Goal: Navigation & Orientation: Find specific page/section

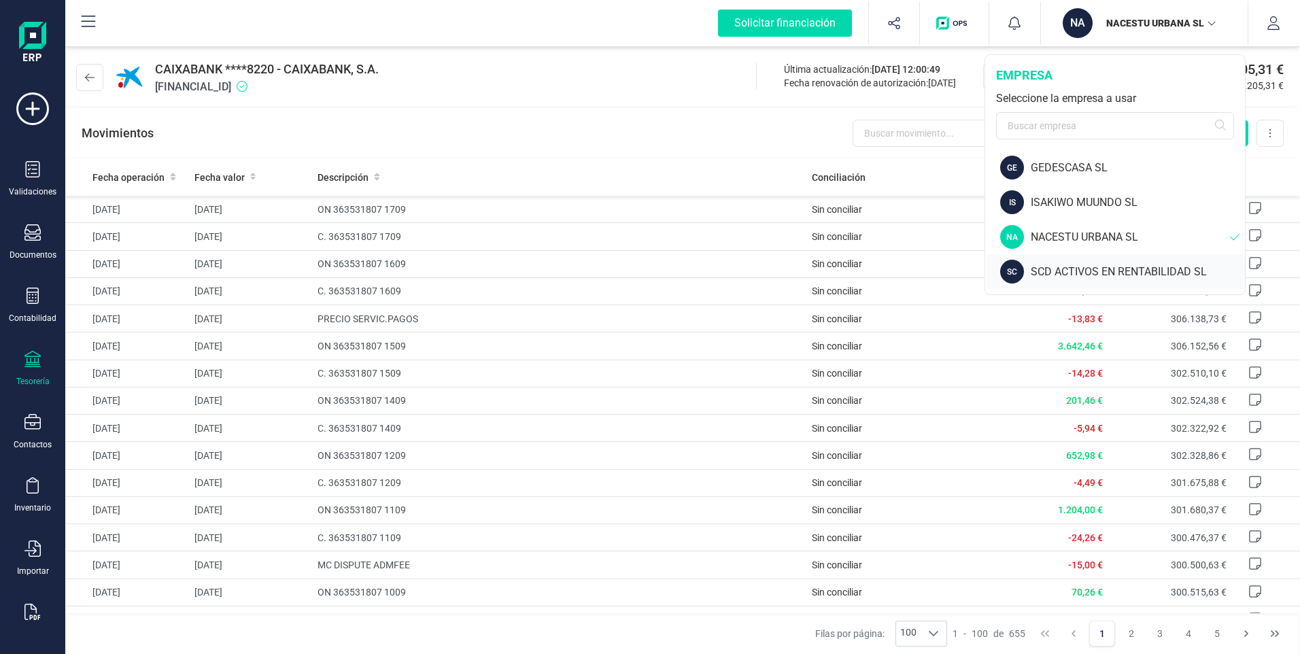
click at [1051, 273] on div "SCD ACTIVOS EN RENTABILIDAD SL" at bounding box center [1138, 272] width 214 height 16
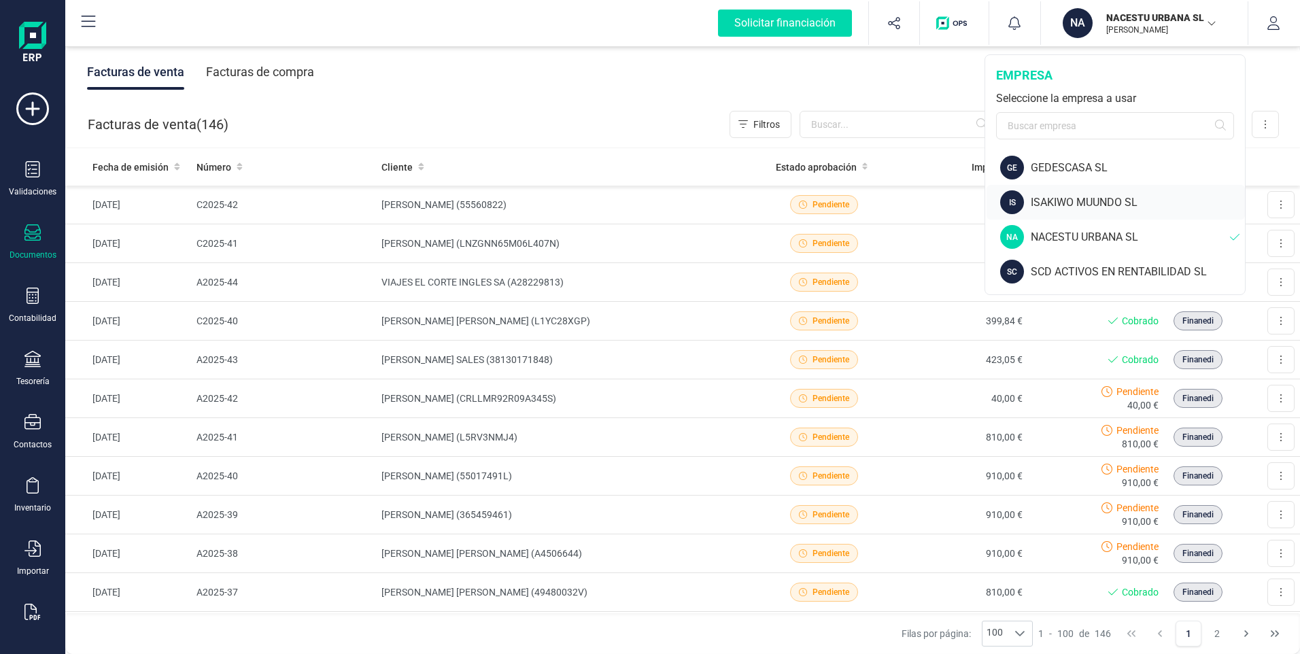
click at [1072, 203] on div "ISAKIWO MUUNDO SL" at bounding box center [1138, 202] width 214 height 16
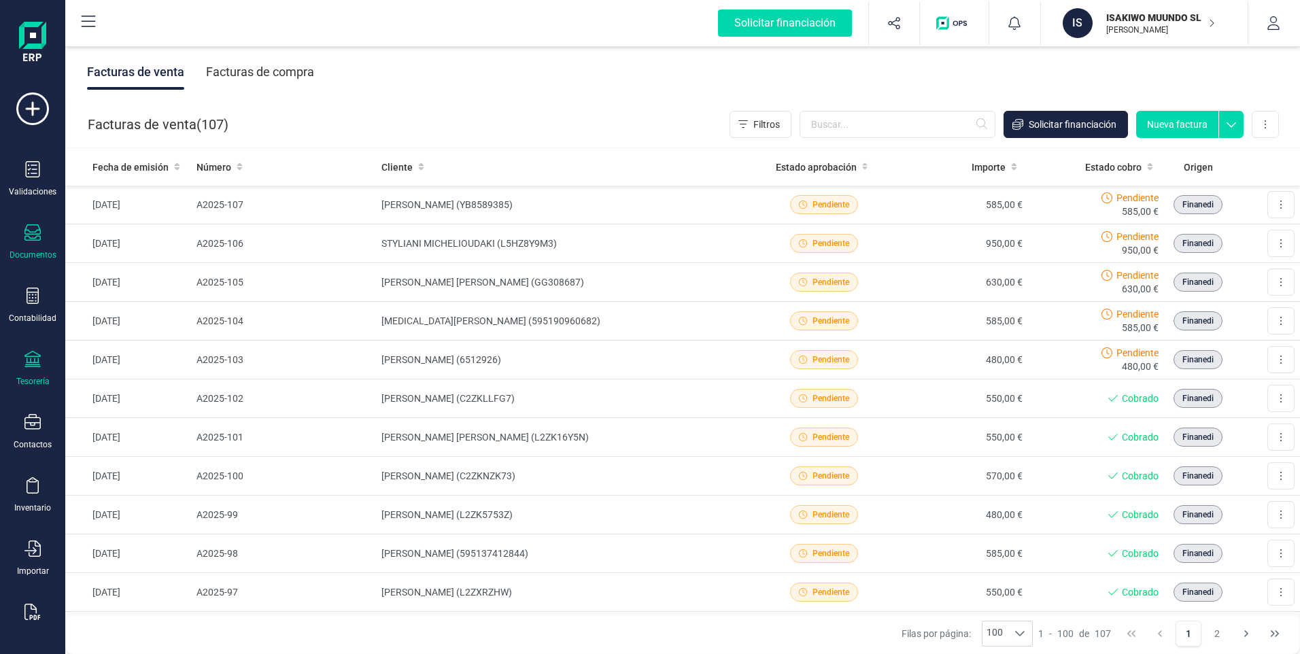
click at [39, 363] on icon at bounding box center [32, 359] width 16 height 16
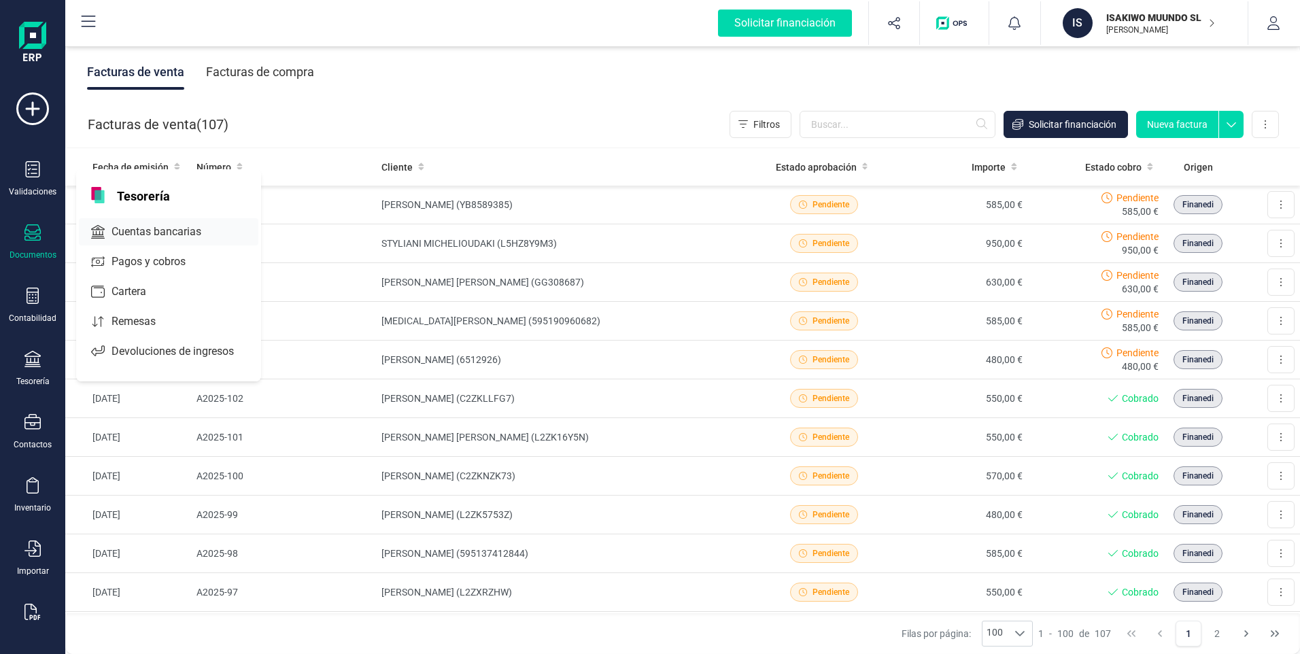
click at [150, 235] on span "Cuentas bancarias" at bounding box center [166, 232] width 120 height 16
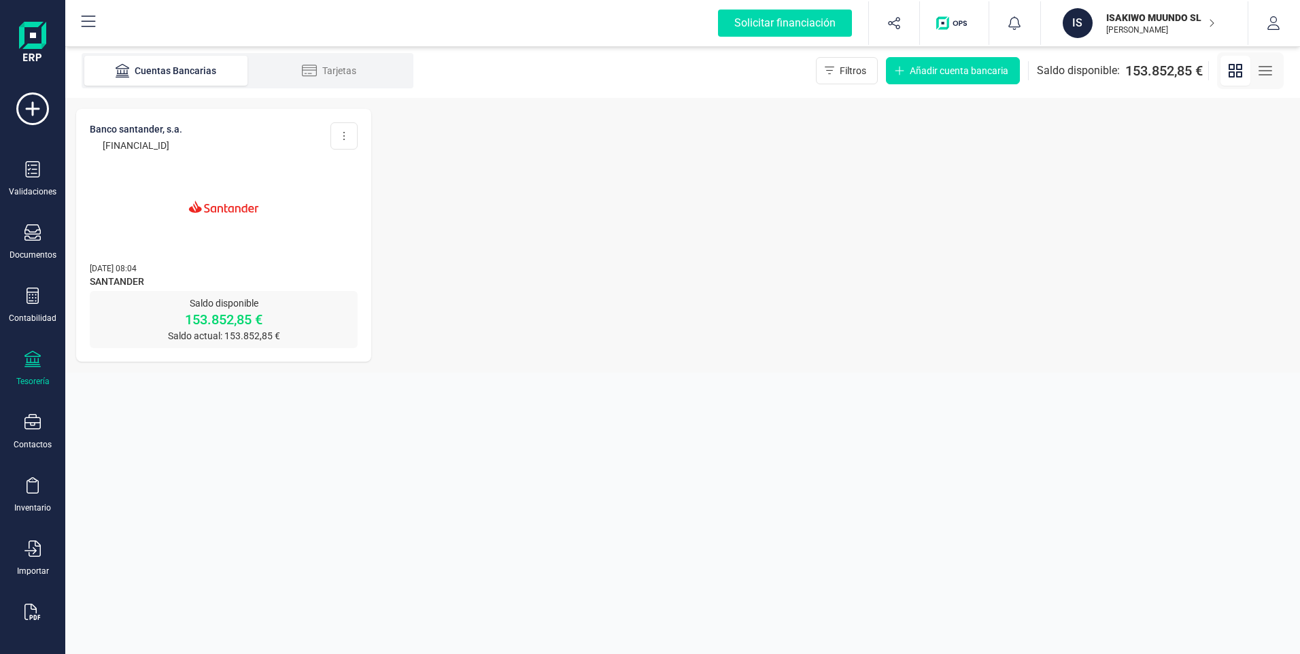
click at [232, 211] on img at bounding box center [224, 207] width 114 height 114
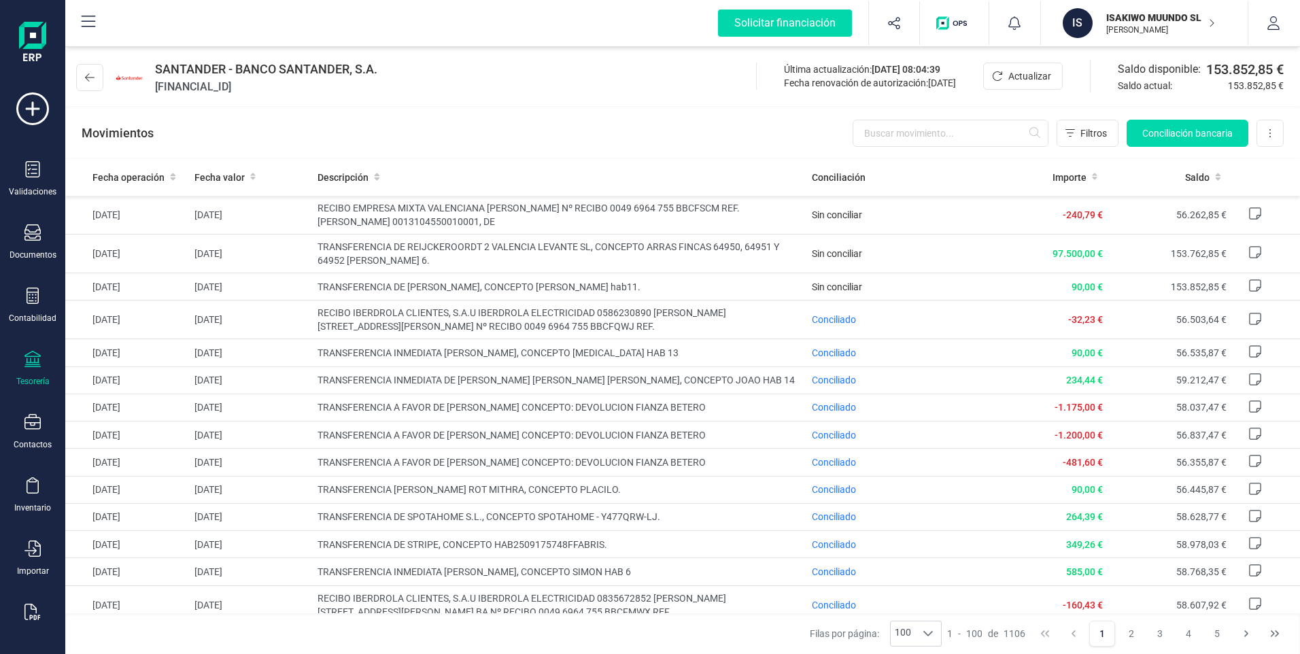
click at [1164, 22] on p "ISAKIWO MUUNDO SL" at bounding box center [1160, 18] width 109 height 14
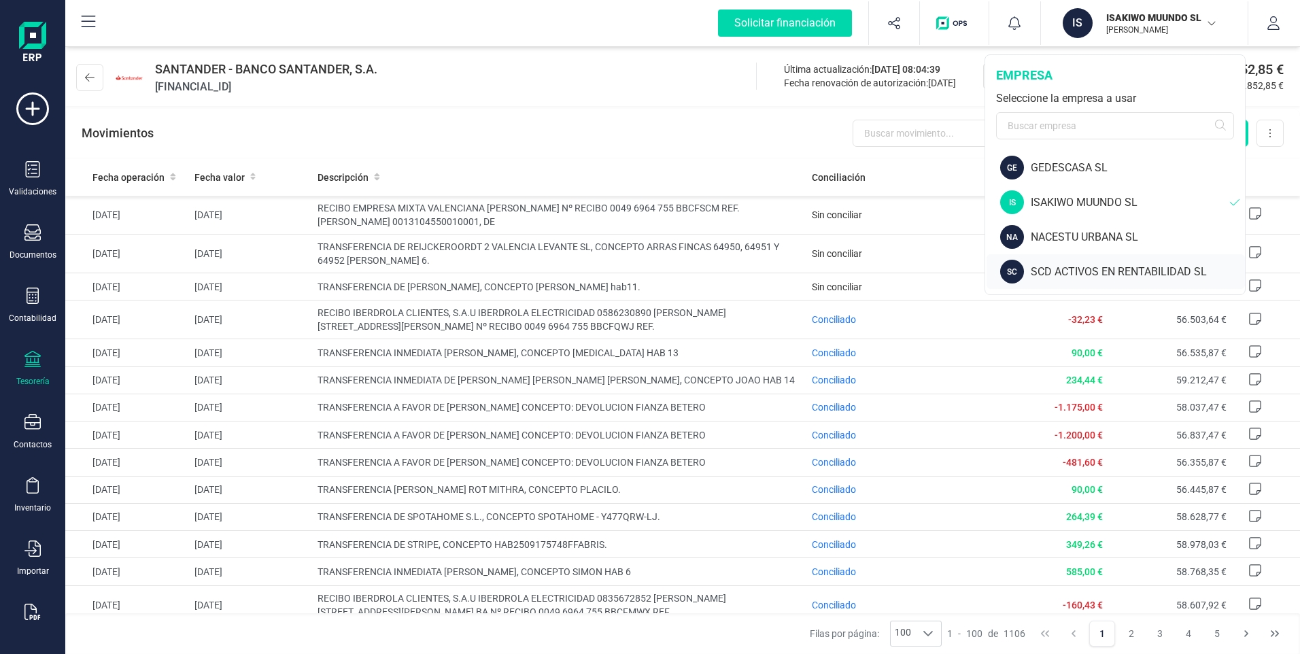
click at [1065, 269] on div "SCD ACTIVOS EN RENTABILIDAD SL" at bounding box center [1138, 272] width 214 height 16
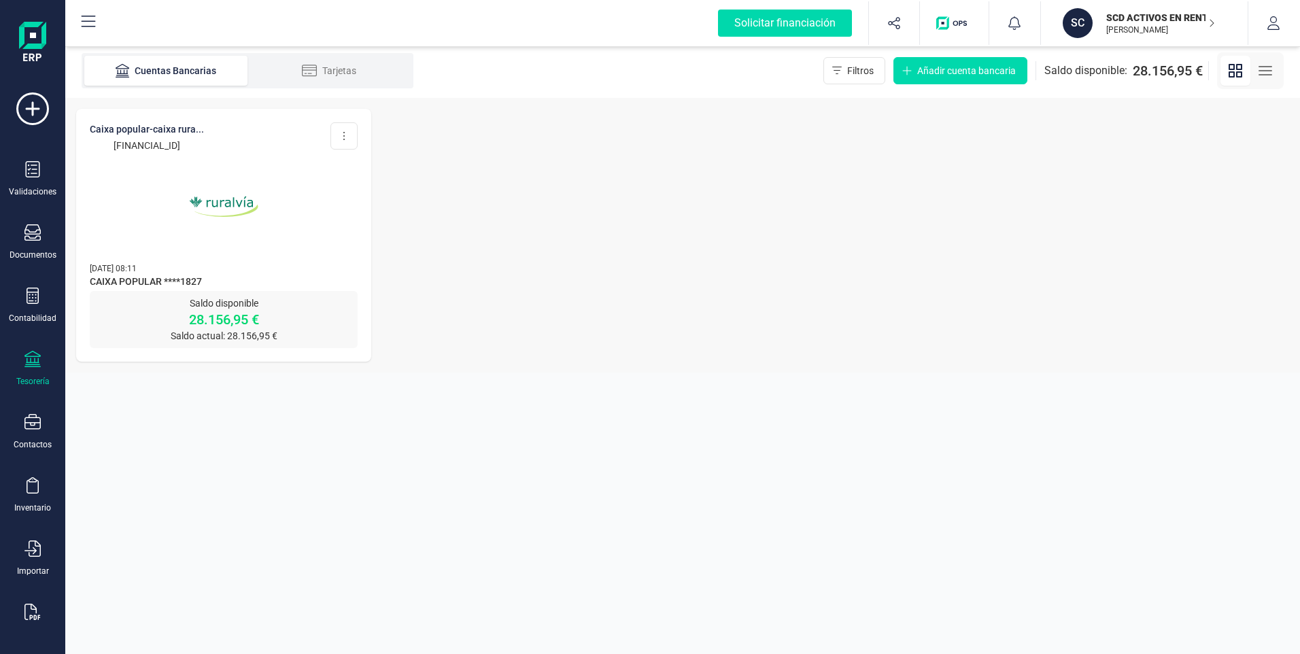
click at [227, 199] on img at bounding box center [224, 207] width 114 height 114
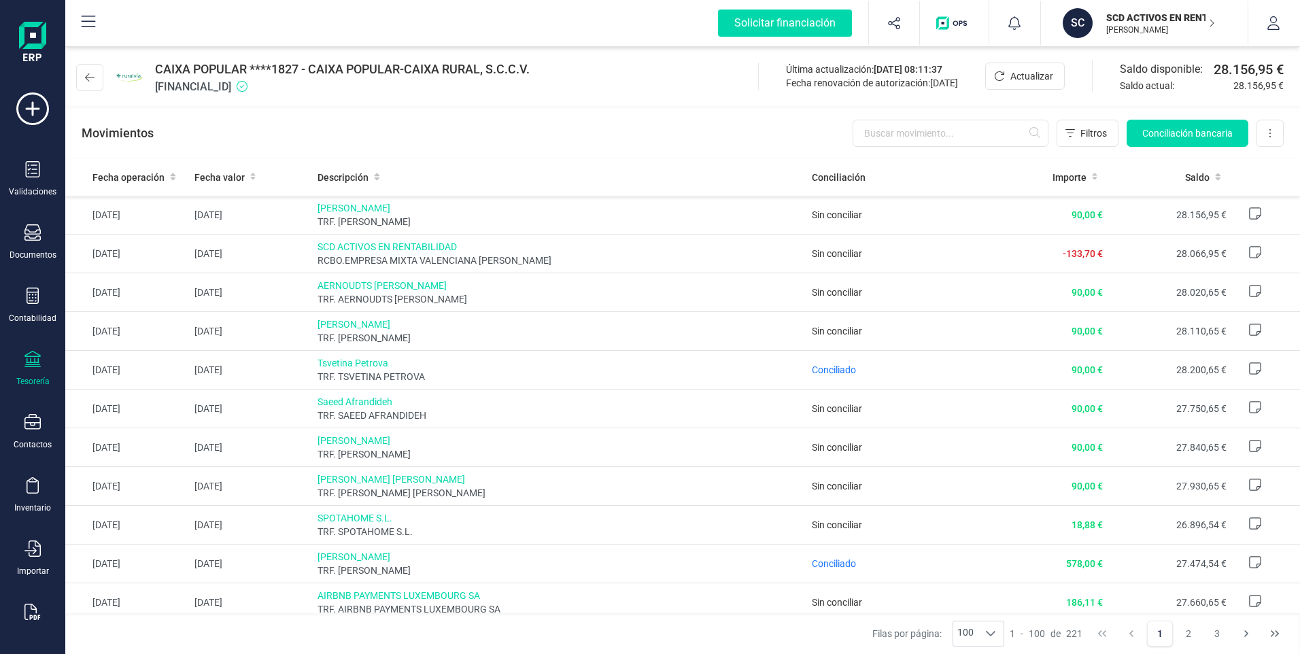
click at [1161, 22] on p "SCD ACTIVOS EN RENTABILIDAD SL" at bounding box center [1160, 18] width 109 height 14
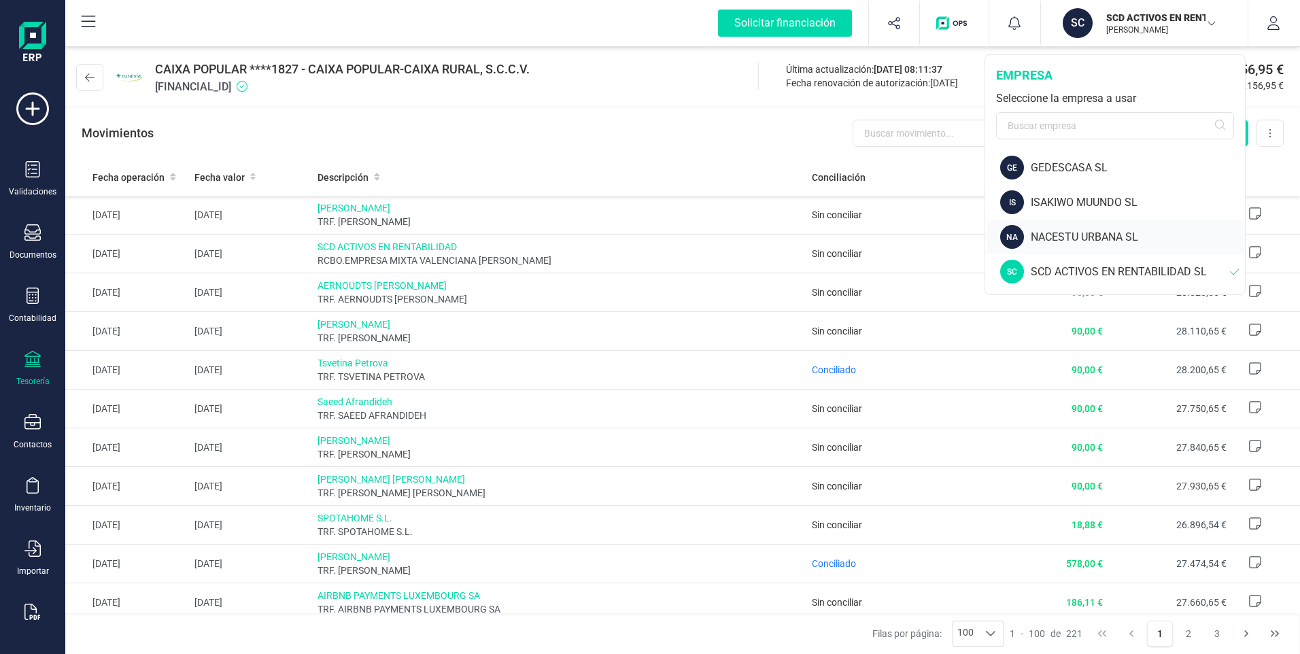
click at [1065, 235] on div "NACESTU URBANA SL" at bounding box center [1138, 237] width 214 height 16
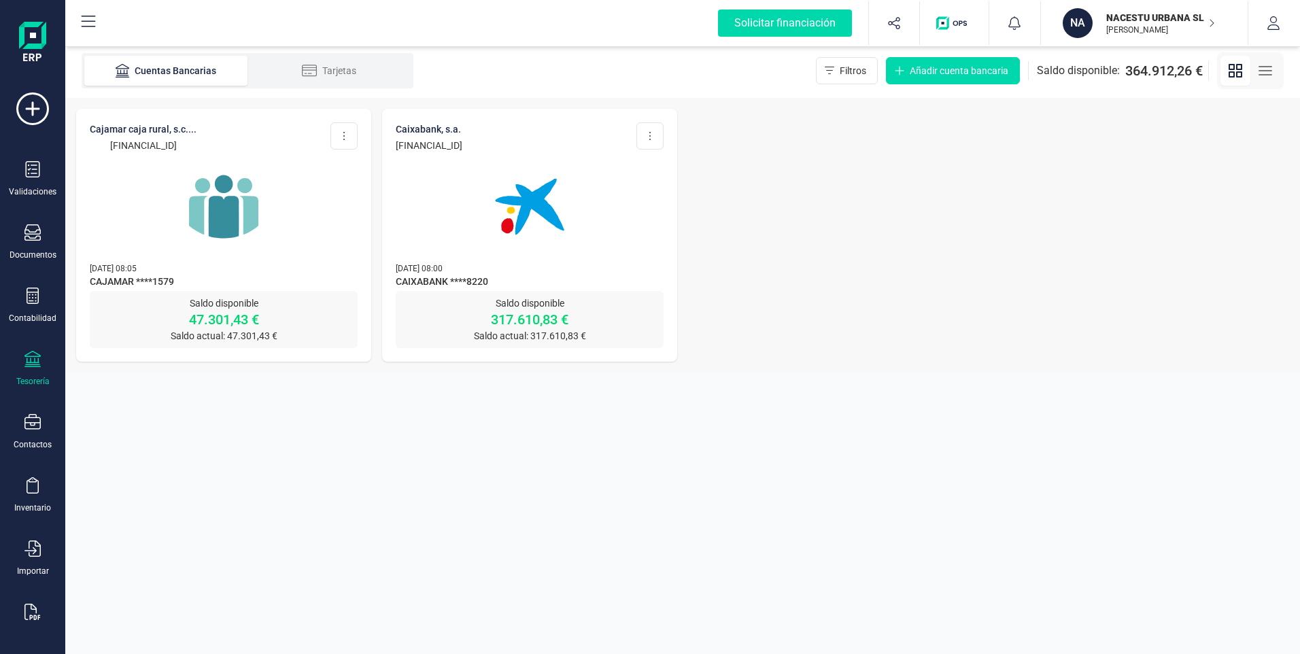
click at [234, 214] on img at bounding box center [224, 207] width 114 height 114
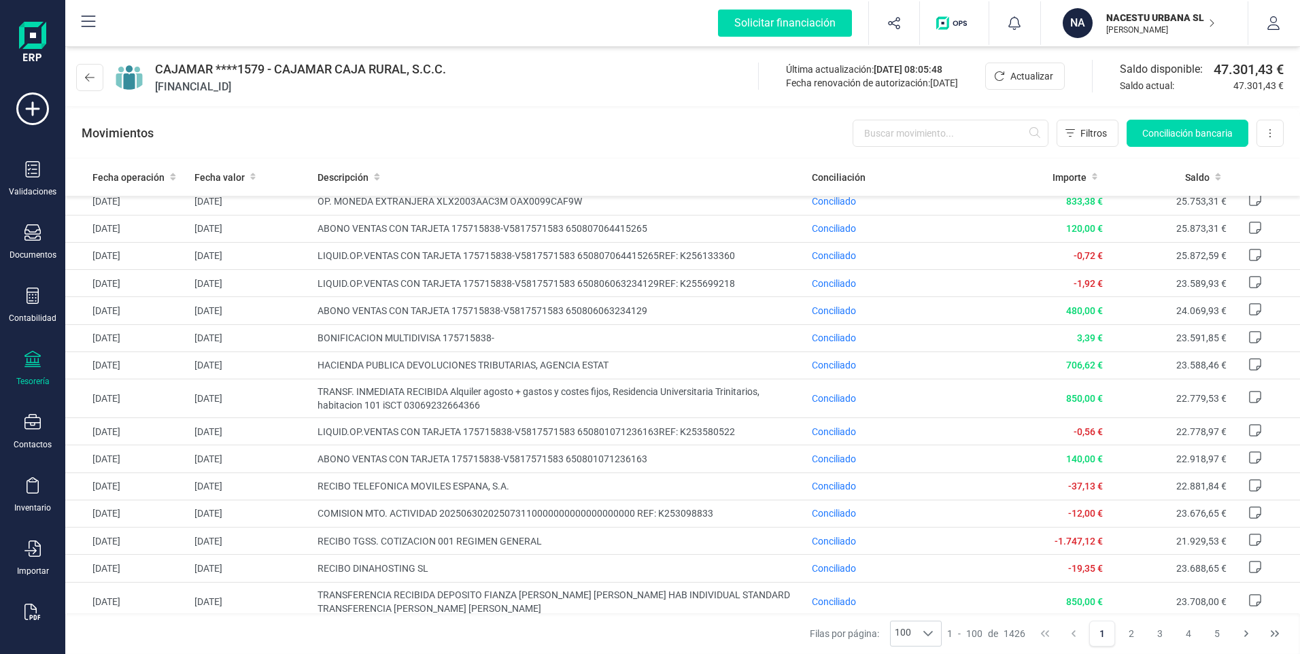
scroll to position [2630, 0]
click at [1216, 630] on button "5" at bounding box center [1217, 634] width 26 height 26
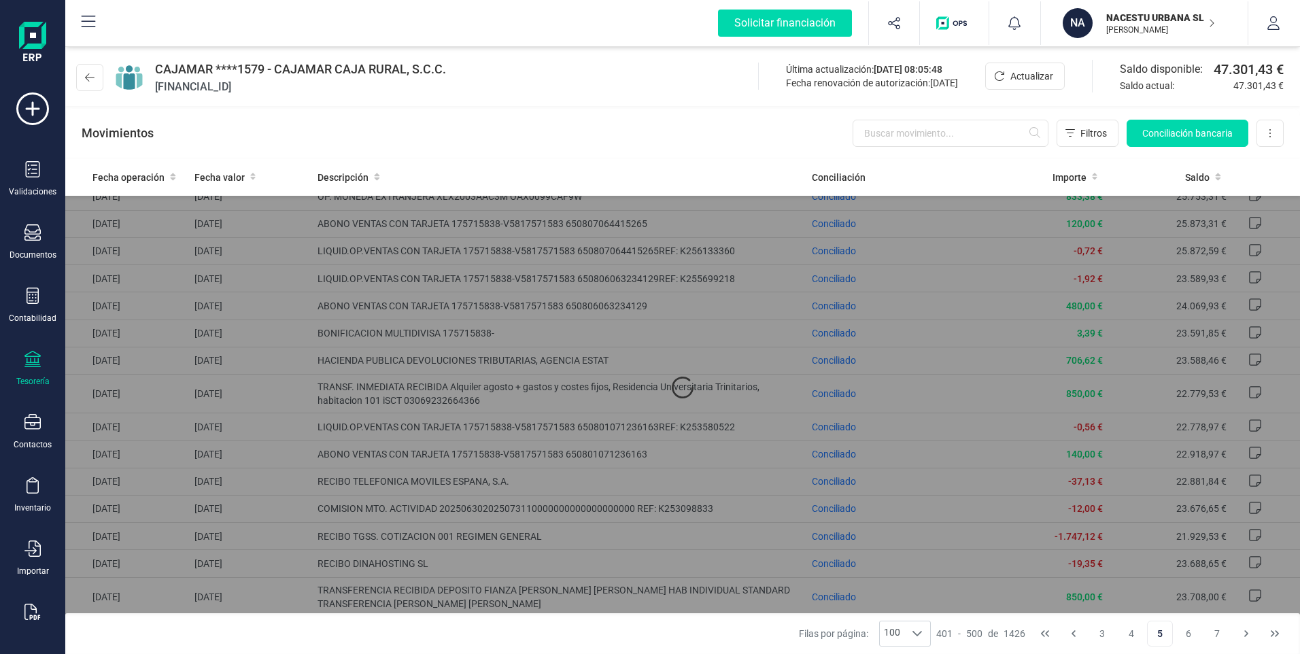
scroll to position [0, 0]
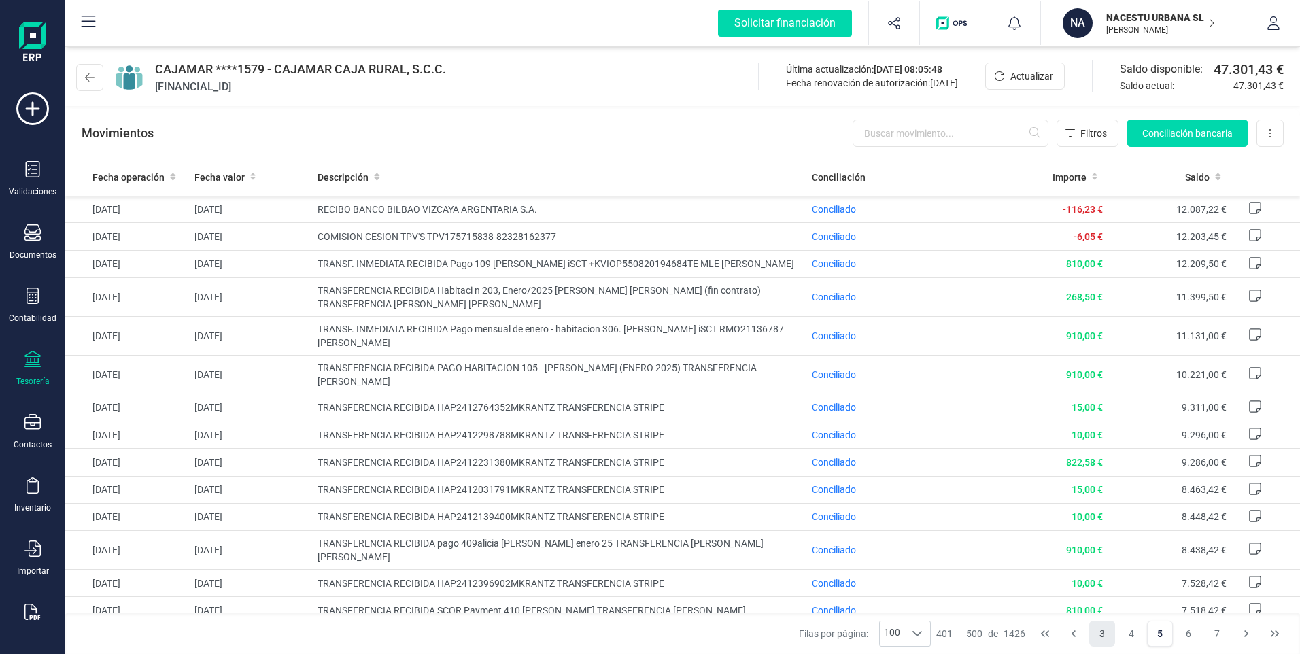
click at [1130, 633] on button "4" at bounding box center [1132, 634] width 26 height 26
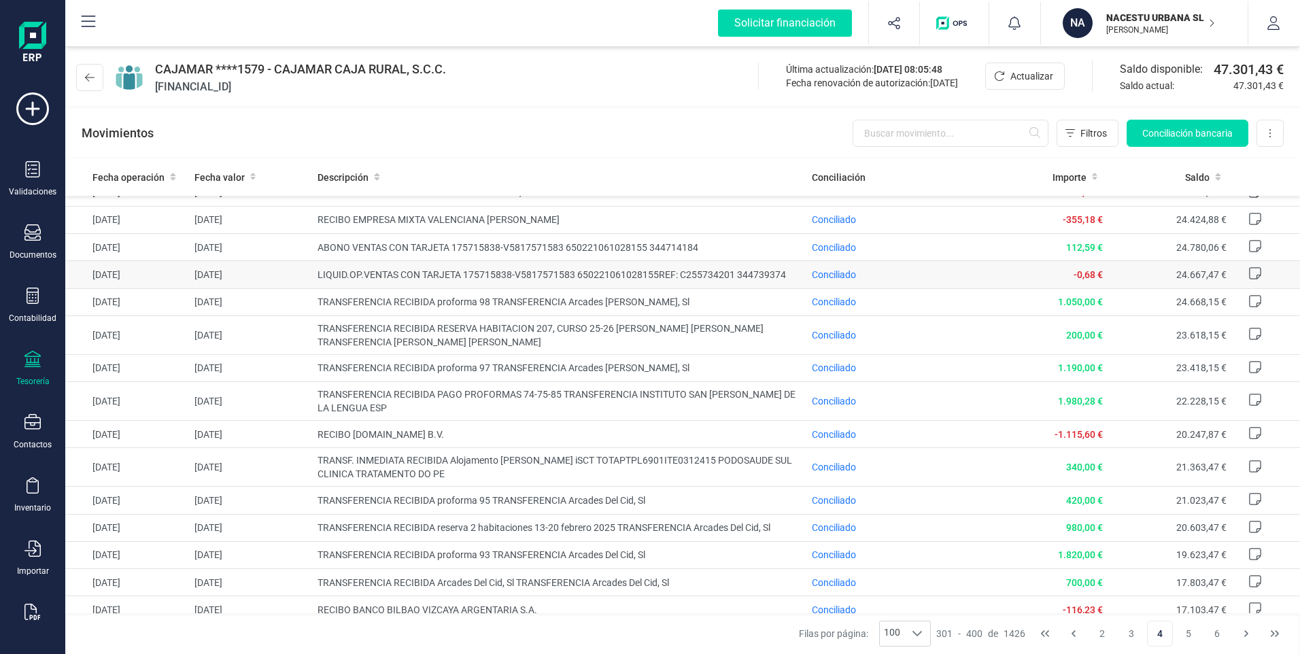
scroll to position [1428, 0]
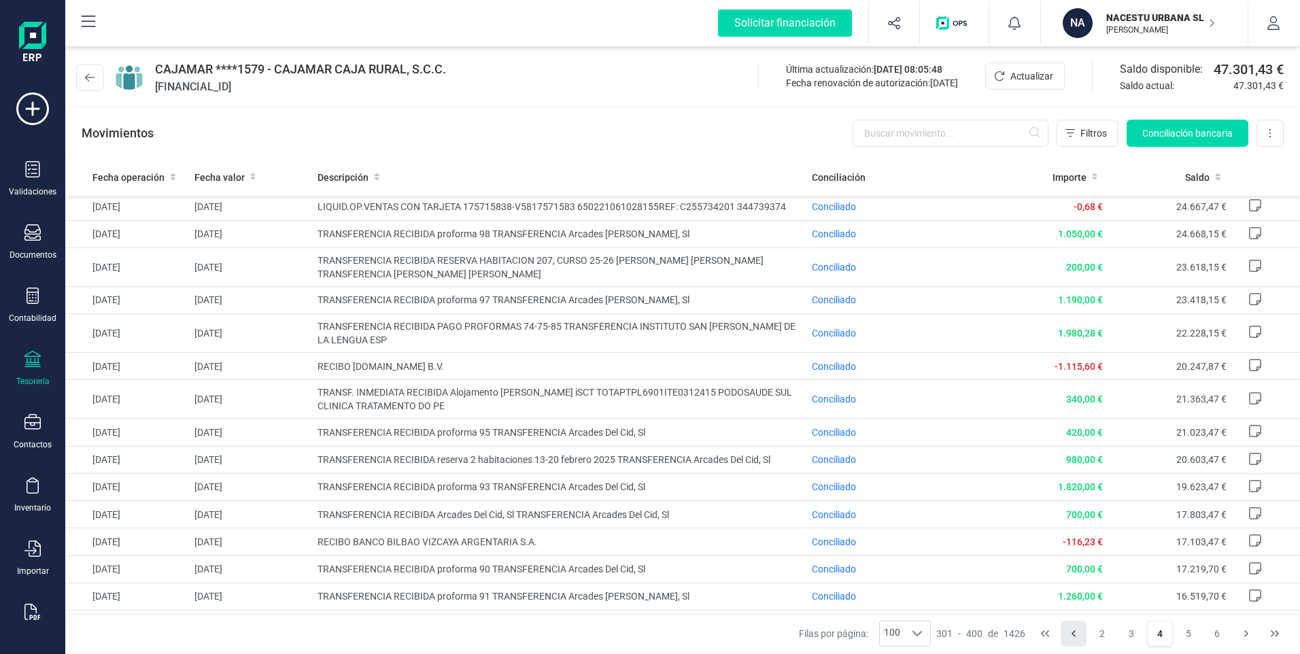
click at [1072, 634] on icon "Previous Page" at bounding box center [1073, 633] width 11 height 11
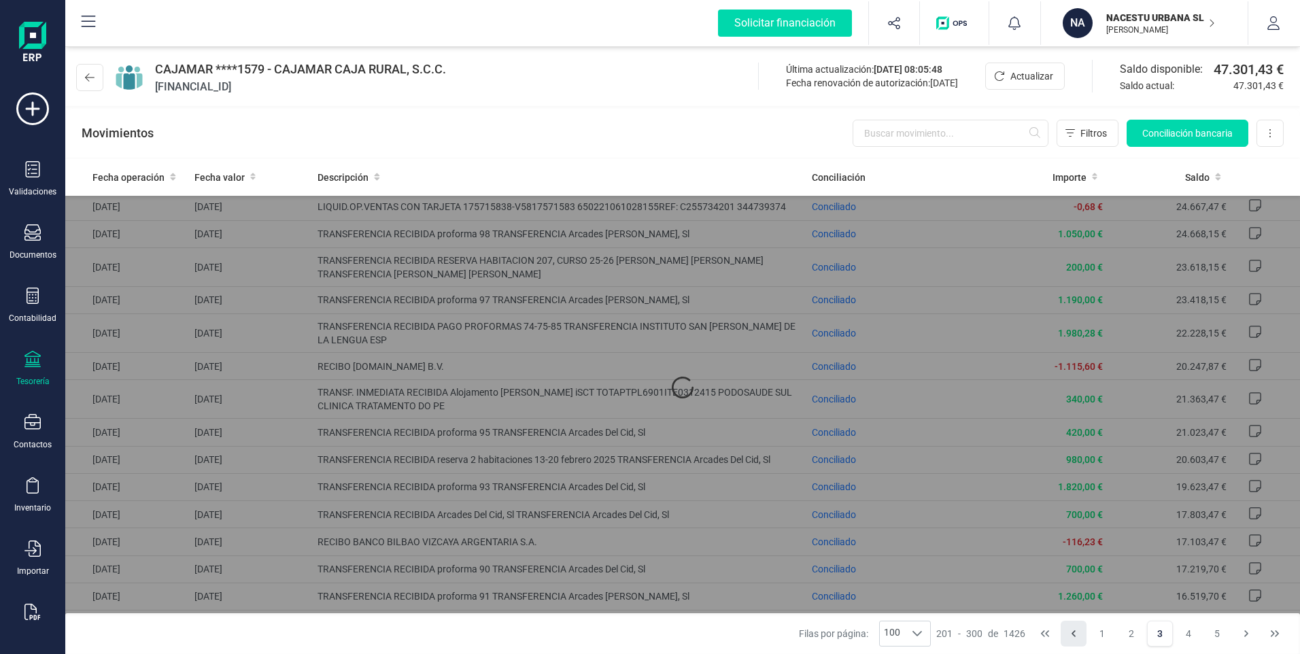
scroll to position [0, 0]
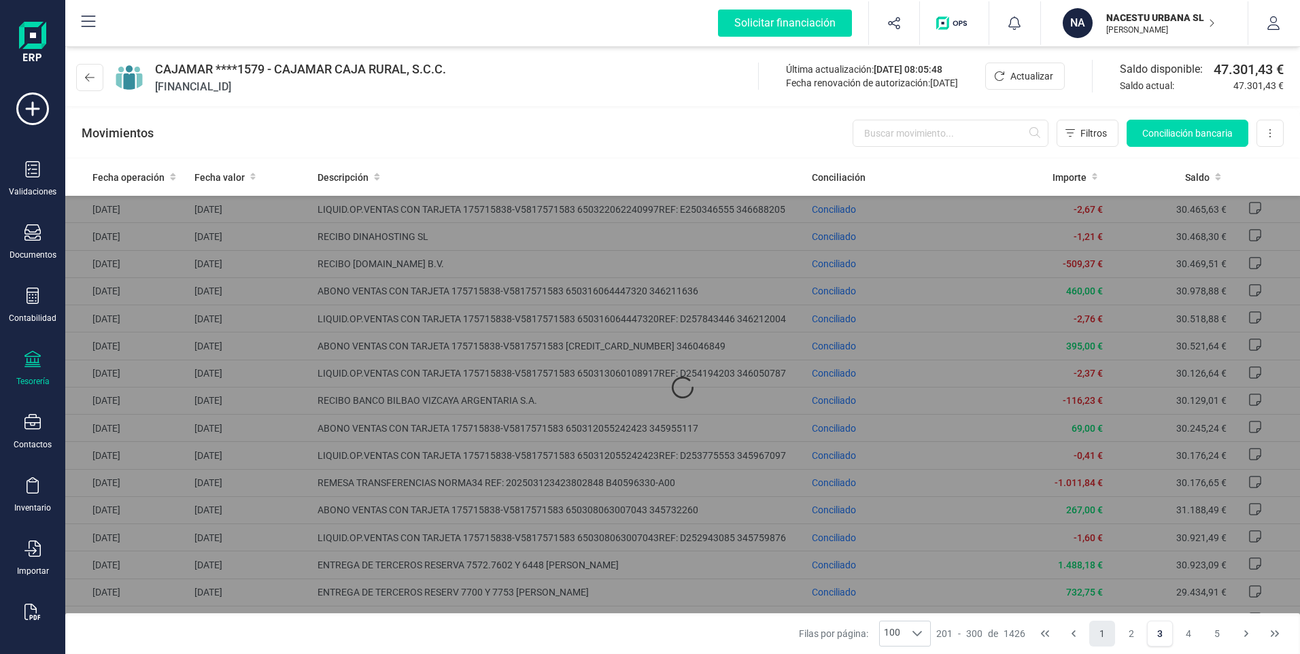
click at [1102, 634] on button "1" at bounding box center [1102, 634] width 26 height 26
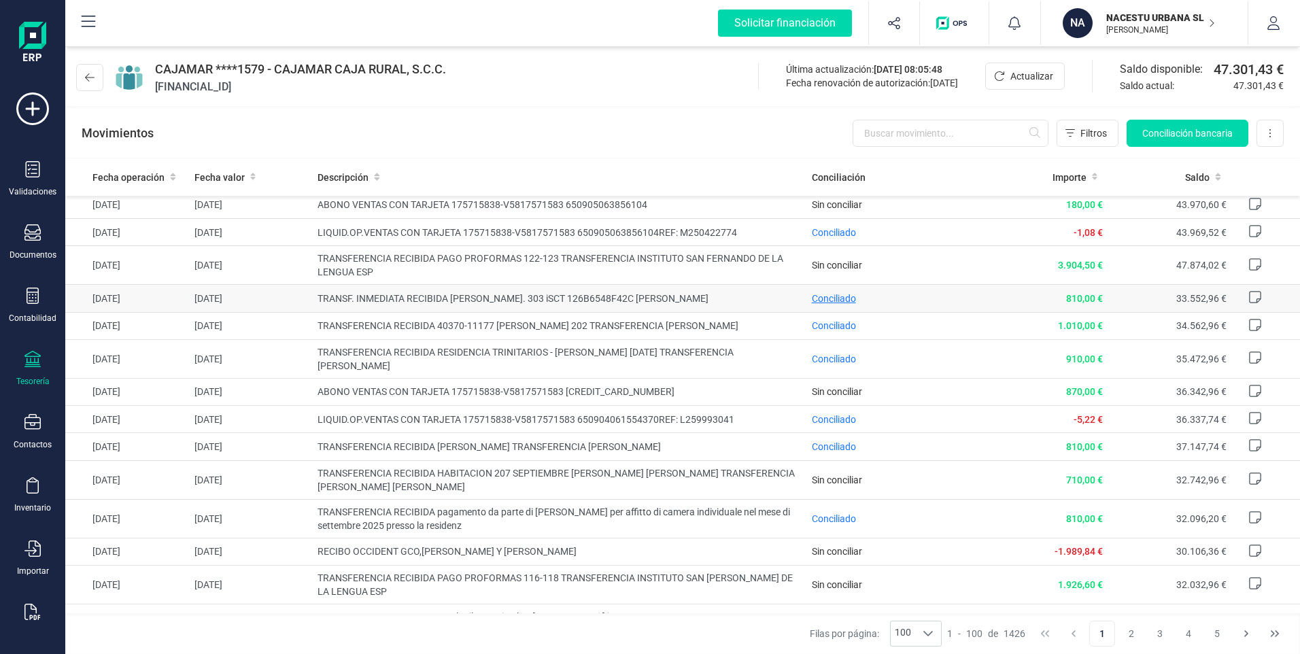
scroll to position [1088, 0]
click at [1190, 637] on button "4" at bounding box center [1189, 634] width 26 height 26
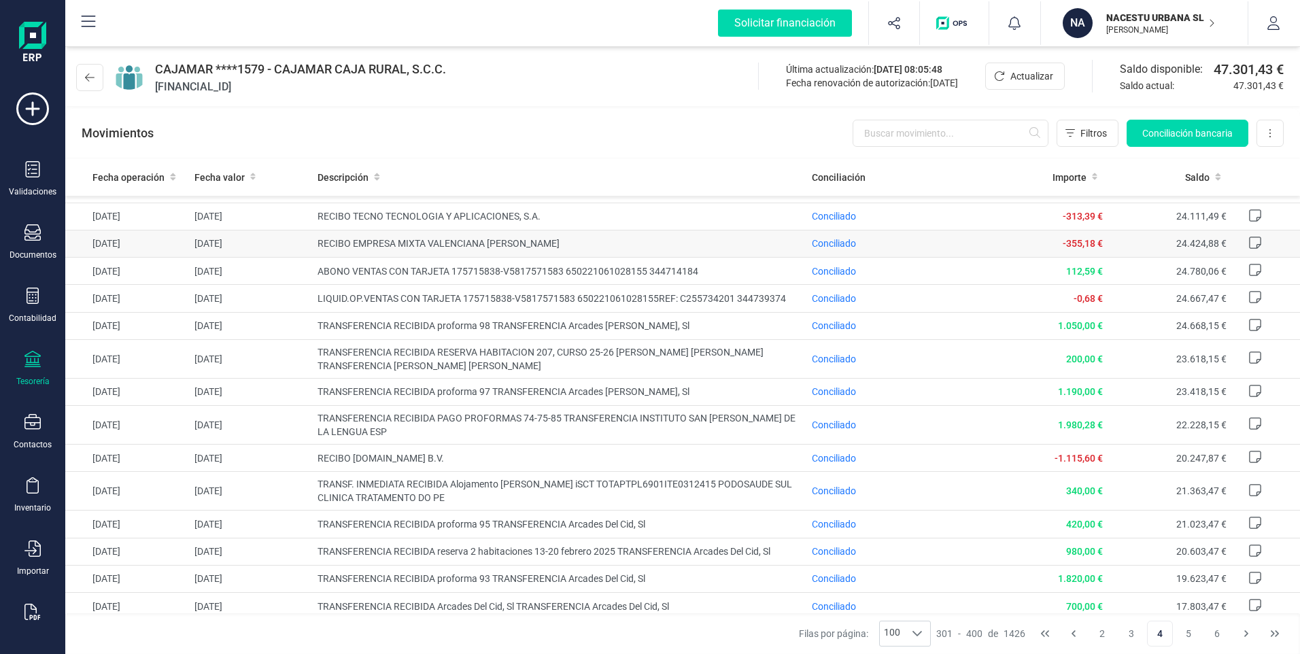
scroll to position [1360, 0]
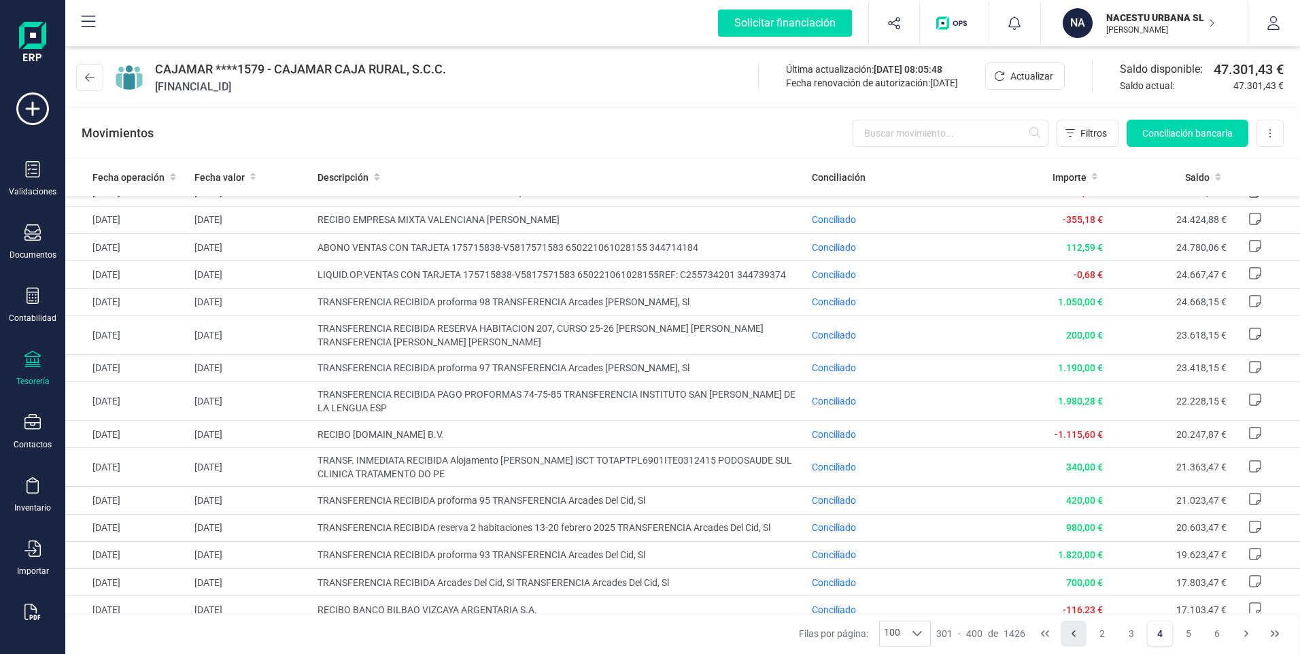
click at [1075, 634] on icon "Previous Page" at bounding box center [1073, 633] width 11 height 11
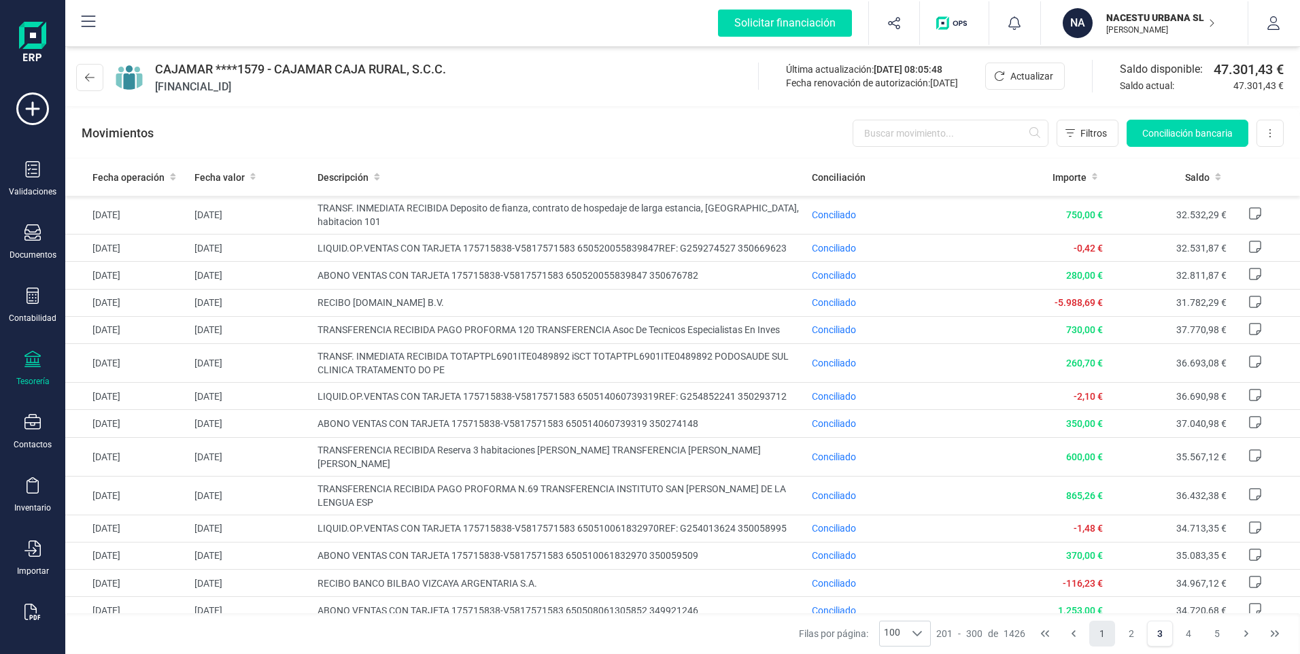
click at [1102, 632] on button "1" at bounding box center [1102, 634] width 26 height 26
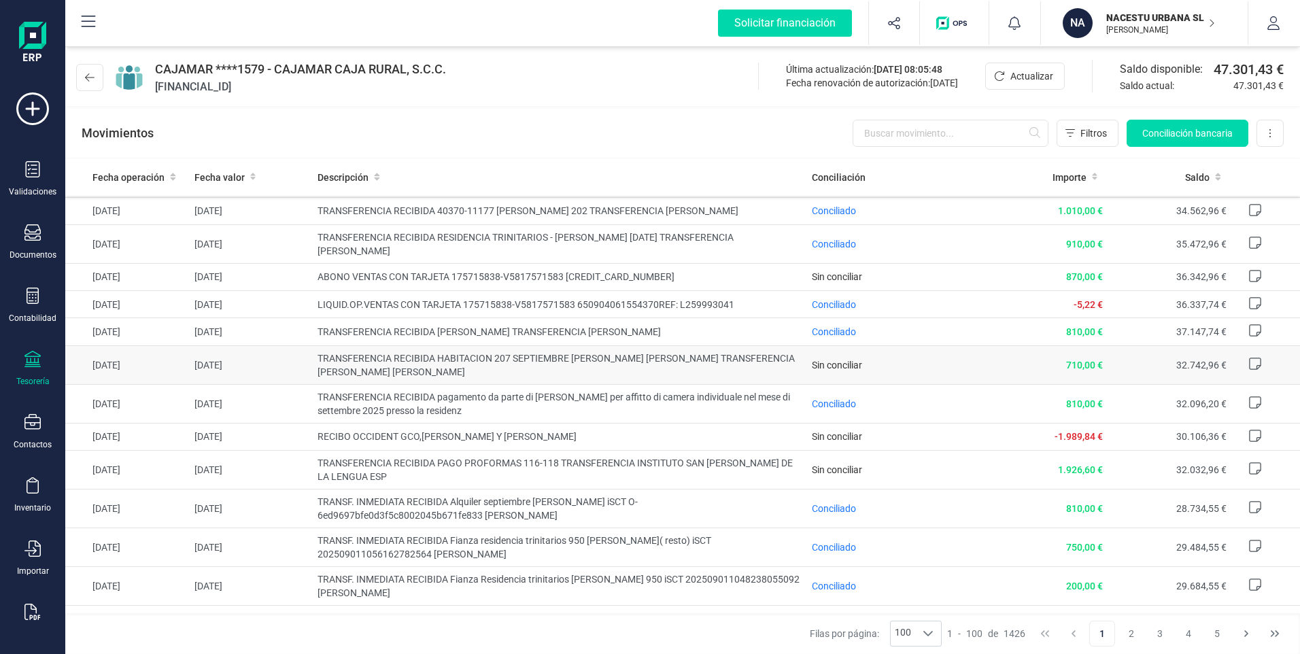
scroll to position [1224, 0]
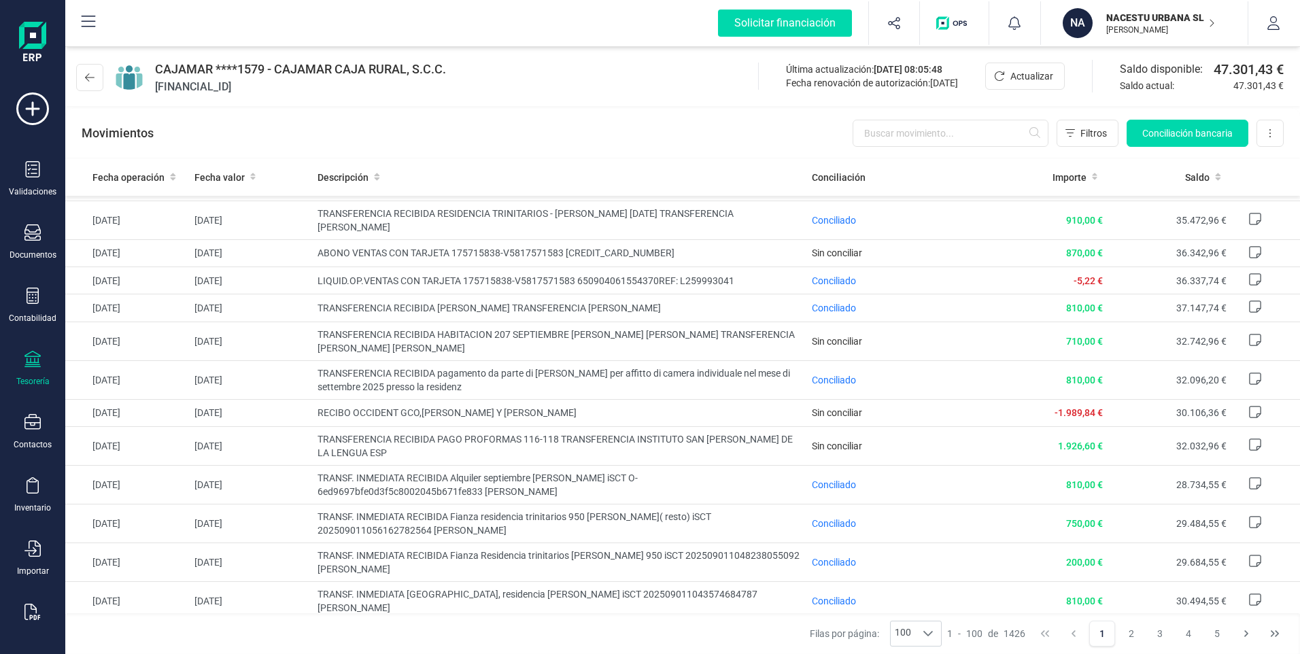
click at [38, 355] on icon at bounding box center [32, 359] width 16 height 16
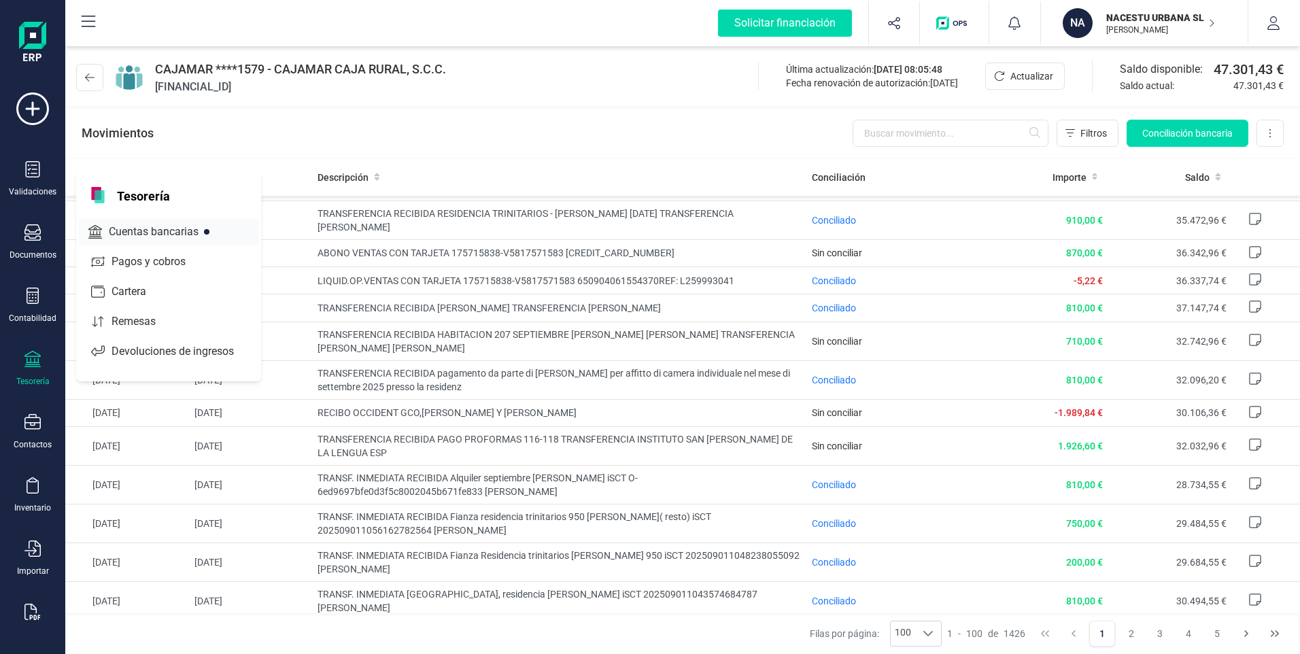
click at [145, 229] on span "Cuentas bancarias" at bounding box center [163, 232] width 120 height 16
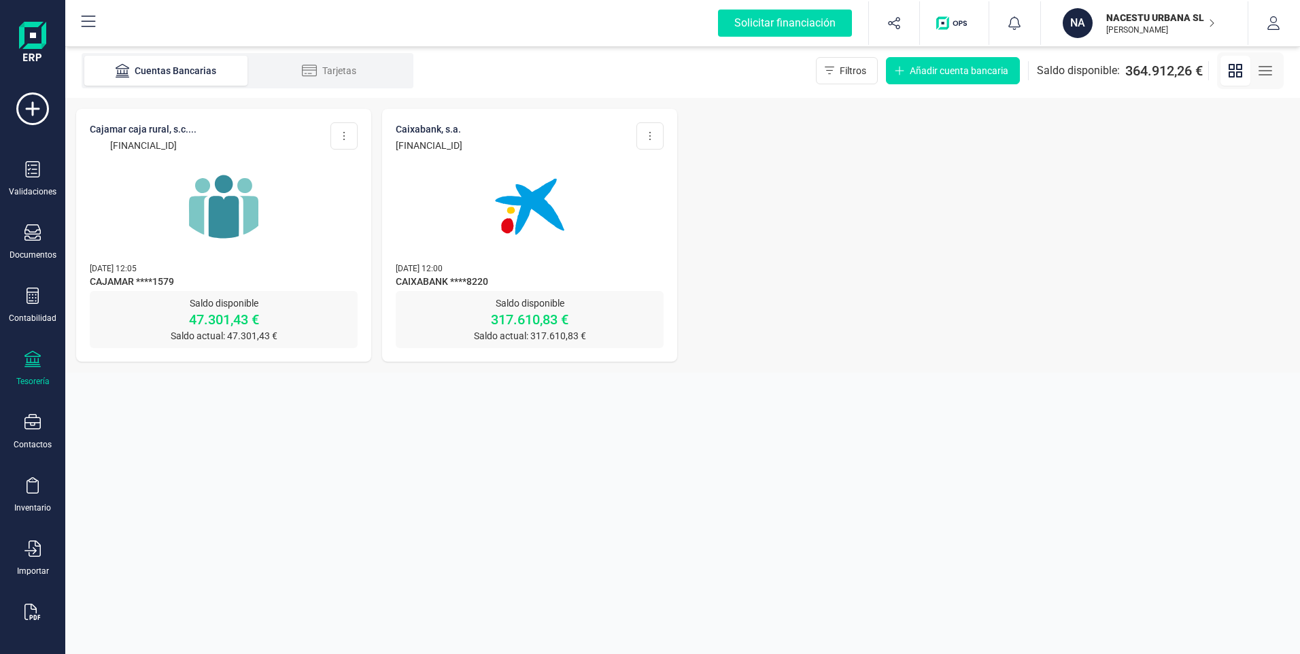
click at [536, 202] on img at bounding box center [530, 207] width 114 height 114
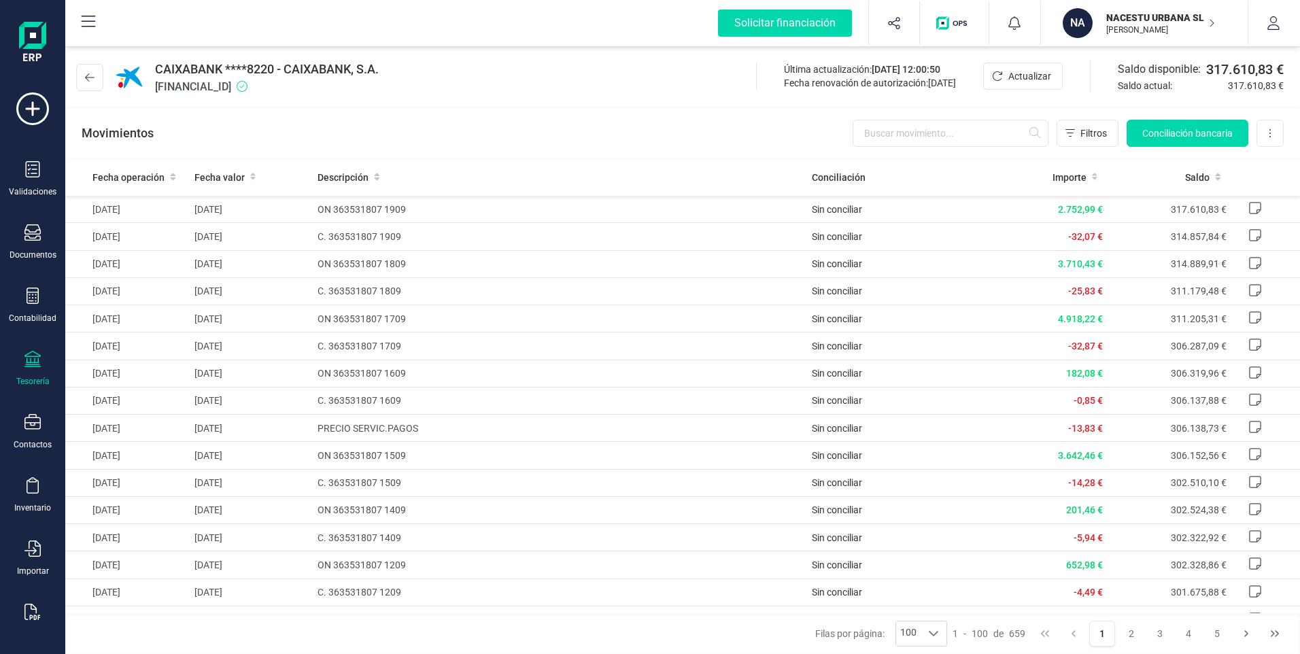
click at [36, 372] on div "Tesorería" at bounding box center [32, 369] width 54 height 36
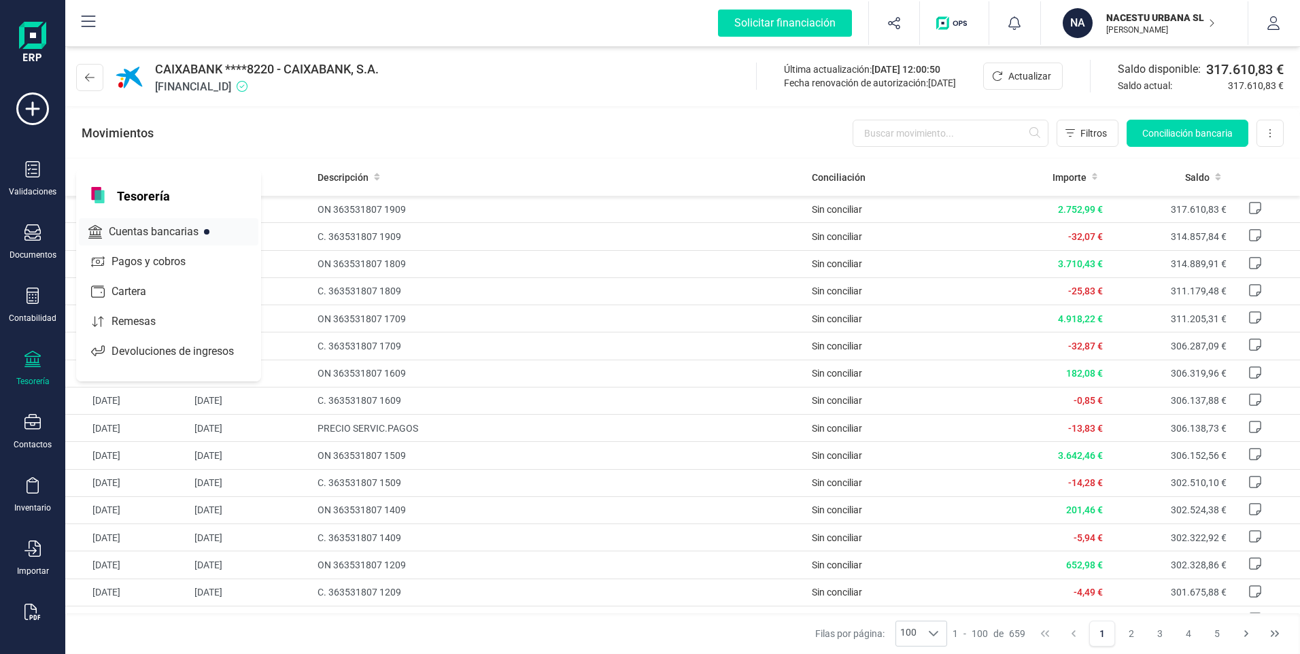
click at [163, 226] on span "Cuentas bancarias" at bounding box center [163, 232] width 120 height 16
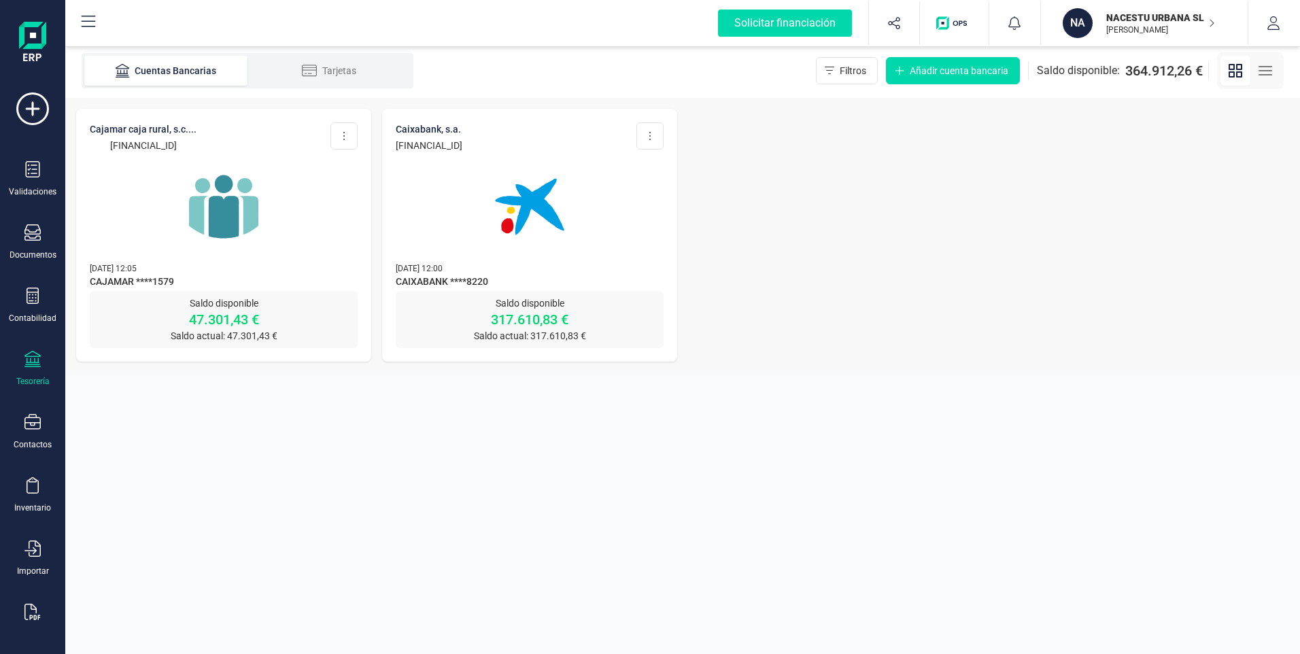
click at [216, 207] on img at bounding box center [224, 207] width 114 height 114
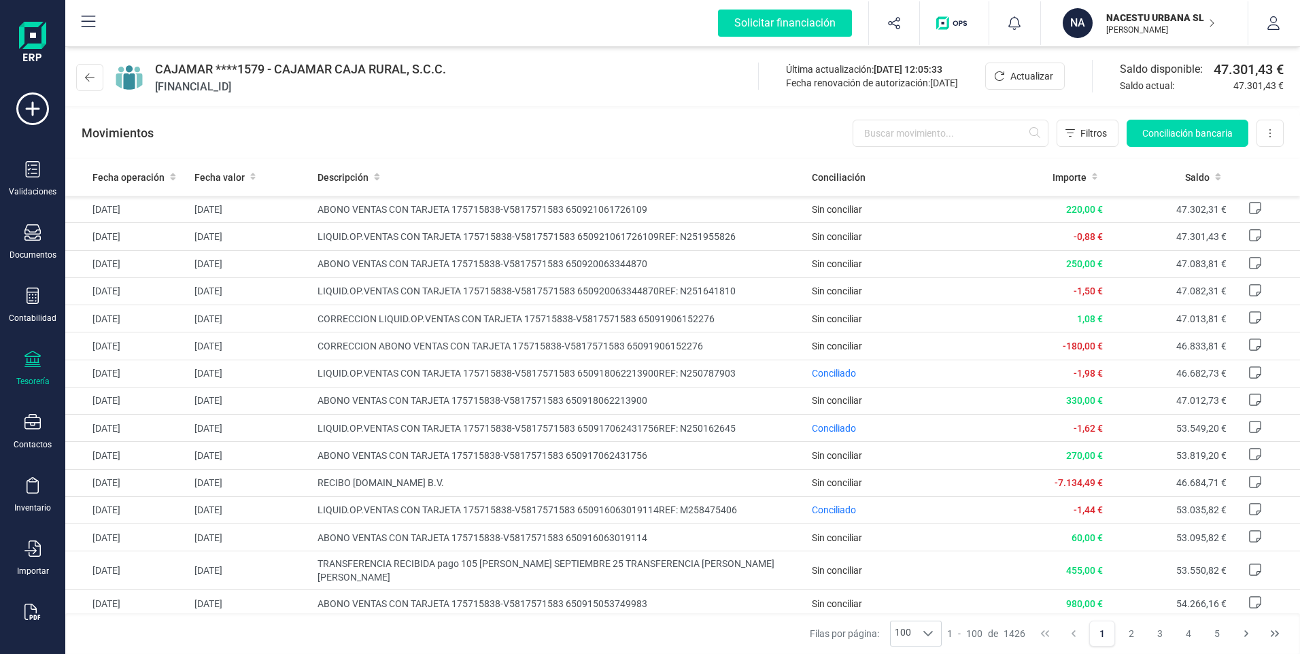
click at [36, 374] on div "Tesorería" at bounding box center [32, 369] width 54 height 36
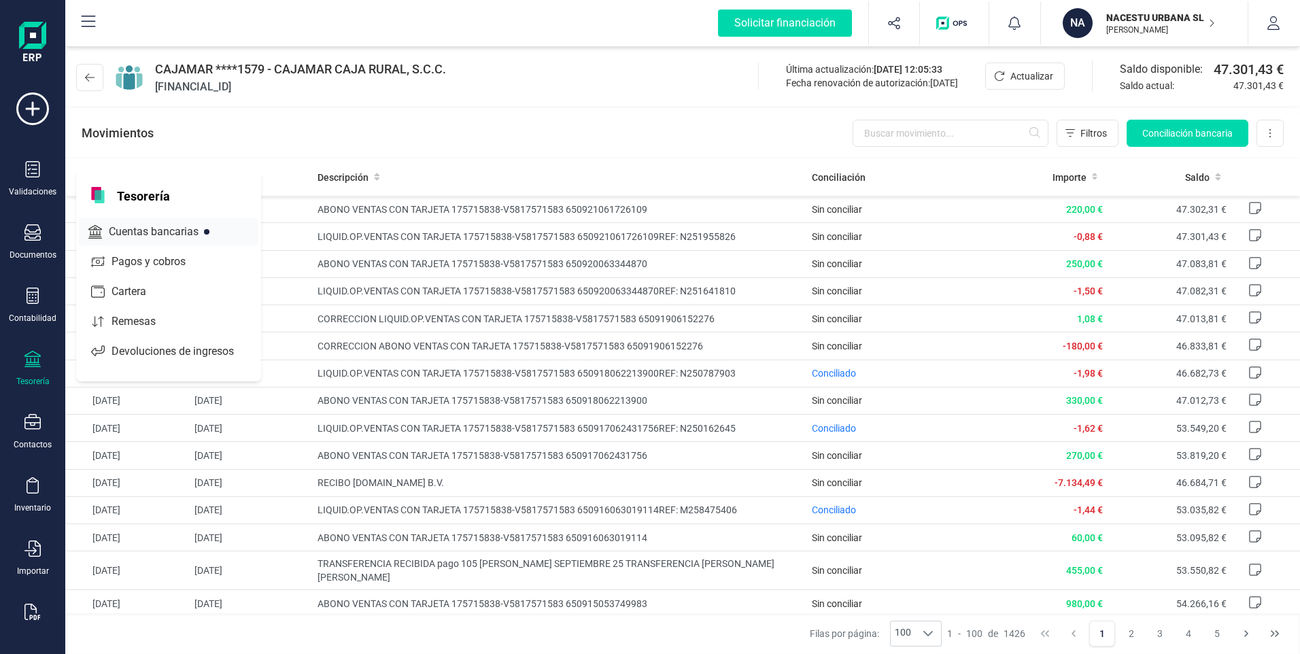
click at [139, 230] on span "Cuentas bancarias" at bounding box center [163, 232] width 120 height 16
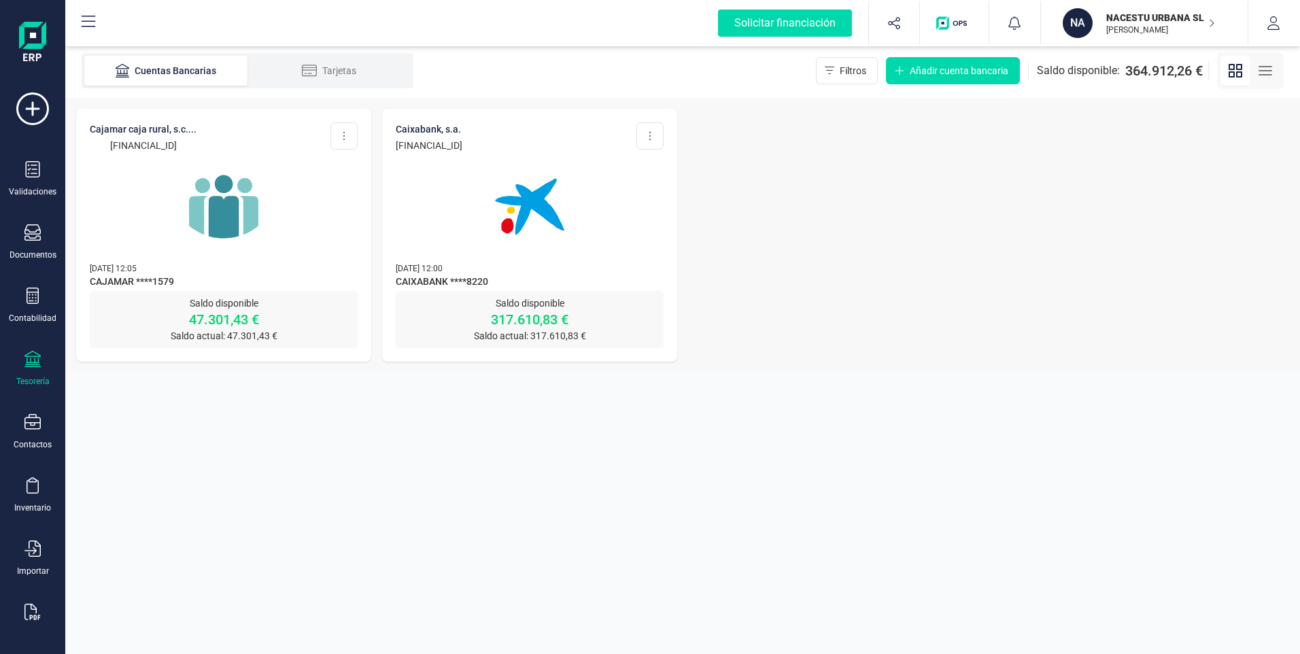
click at [531, 205] on img at bounding box center [530, 207] width 114 height 114
